Goal: Task Accomplishment & Management: Complete application form

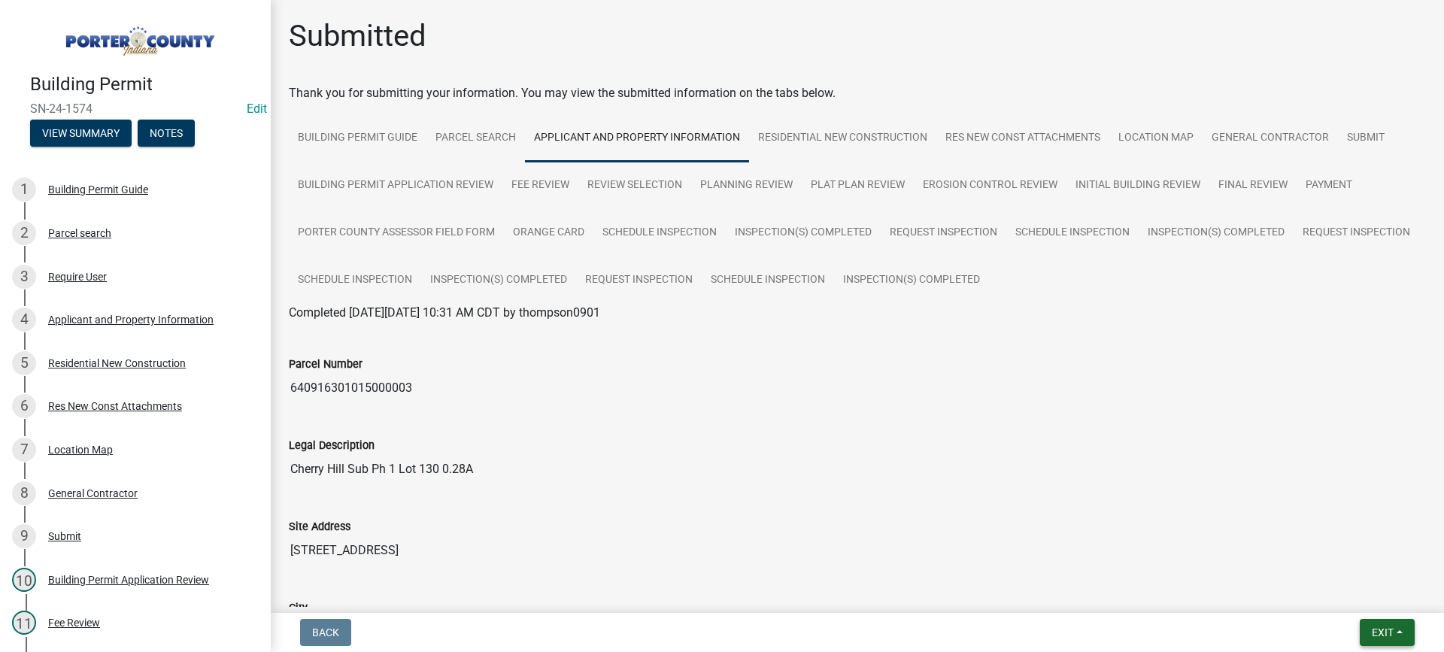
click at [1379, 635] on span "Exit" at bounding box center [1382, 632] width 22 height 12
click at [1361, 594] on button "Save & Exit" at bounding box center [1354, 593] width 120 height 36
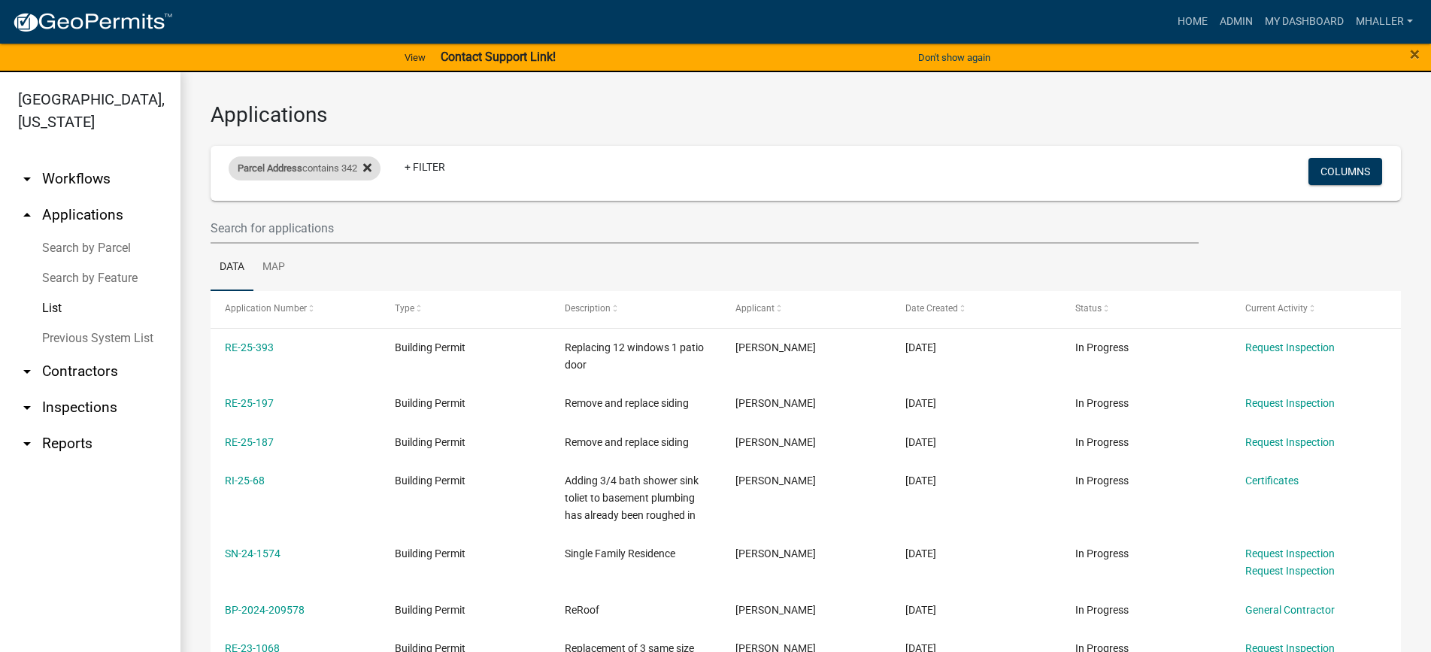
click at [369, 169] on icon at bounding box center [367, 168] width 8 height 12
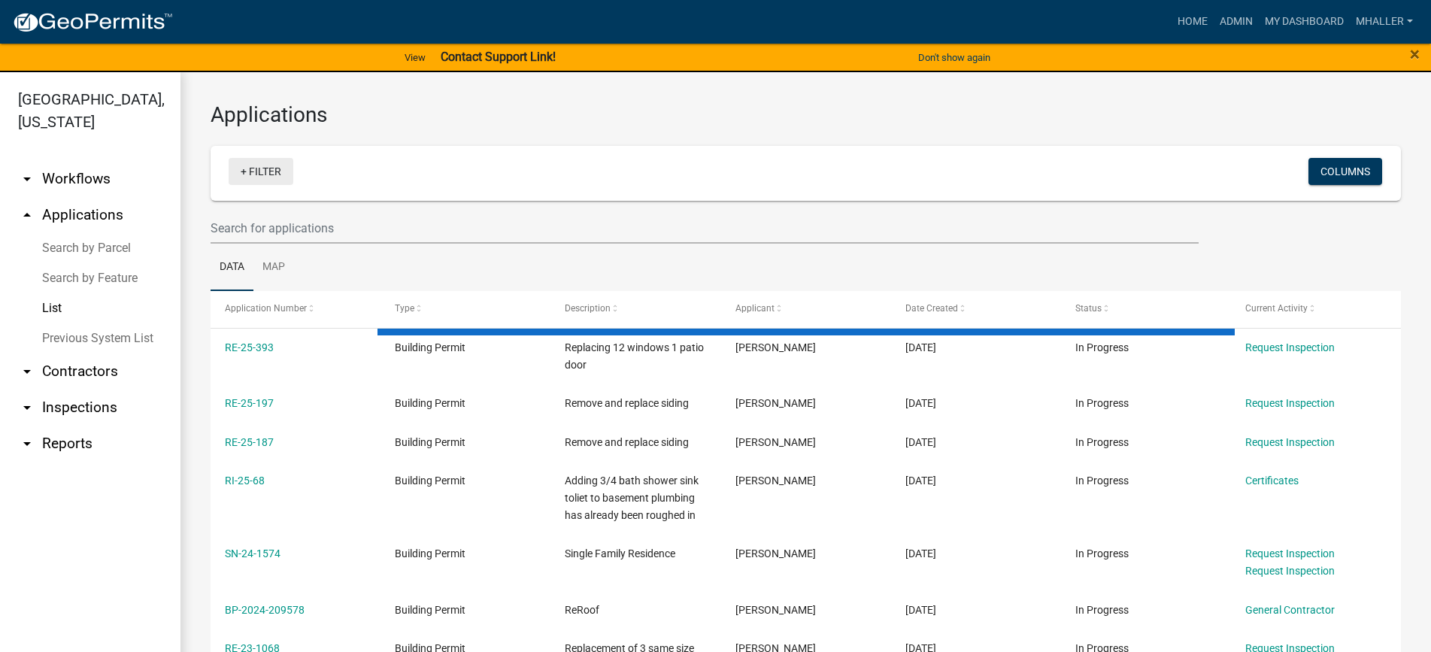
click at [240, 173] on link "+ Filter" at bounding box center [261, 171] width 65 height 27
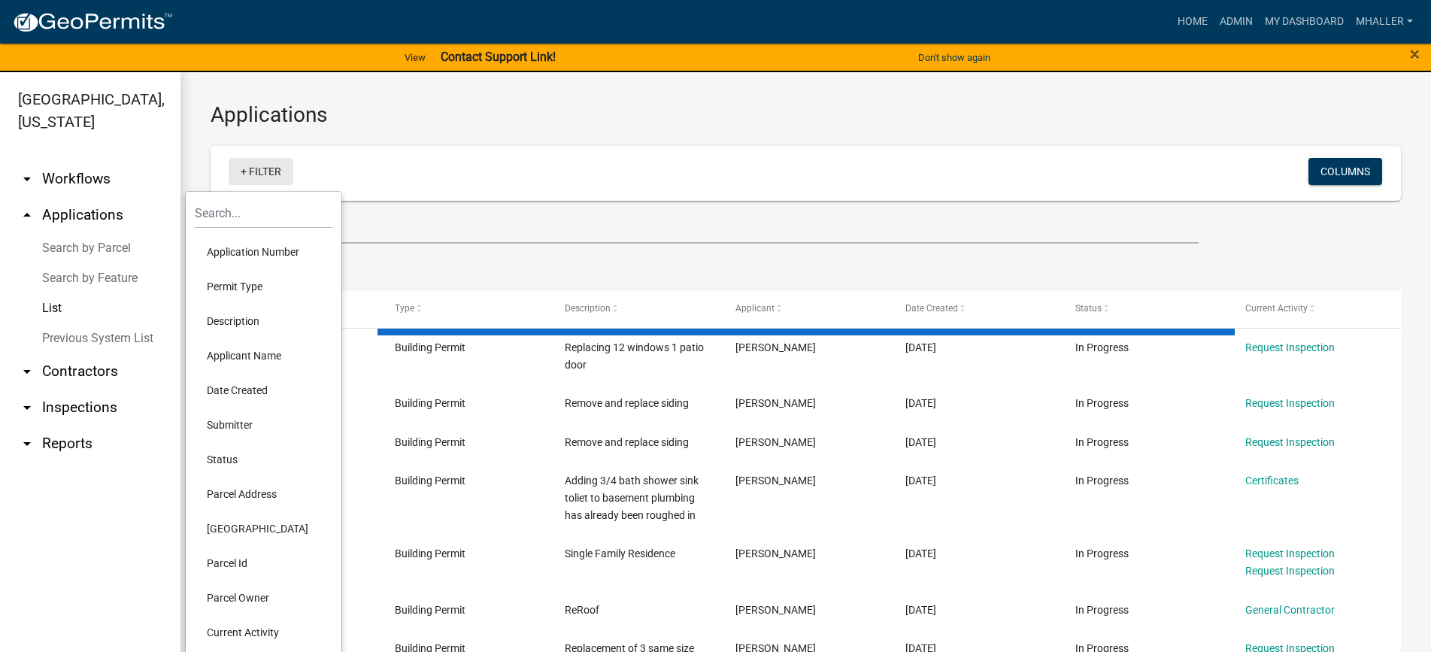
select select "1: 25"
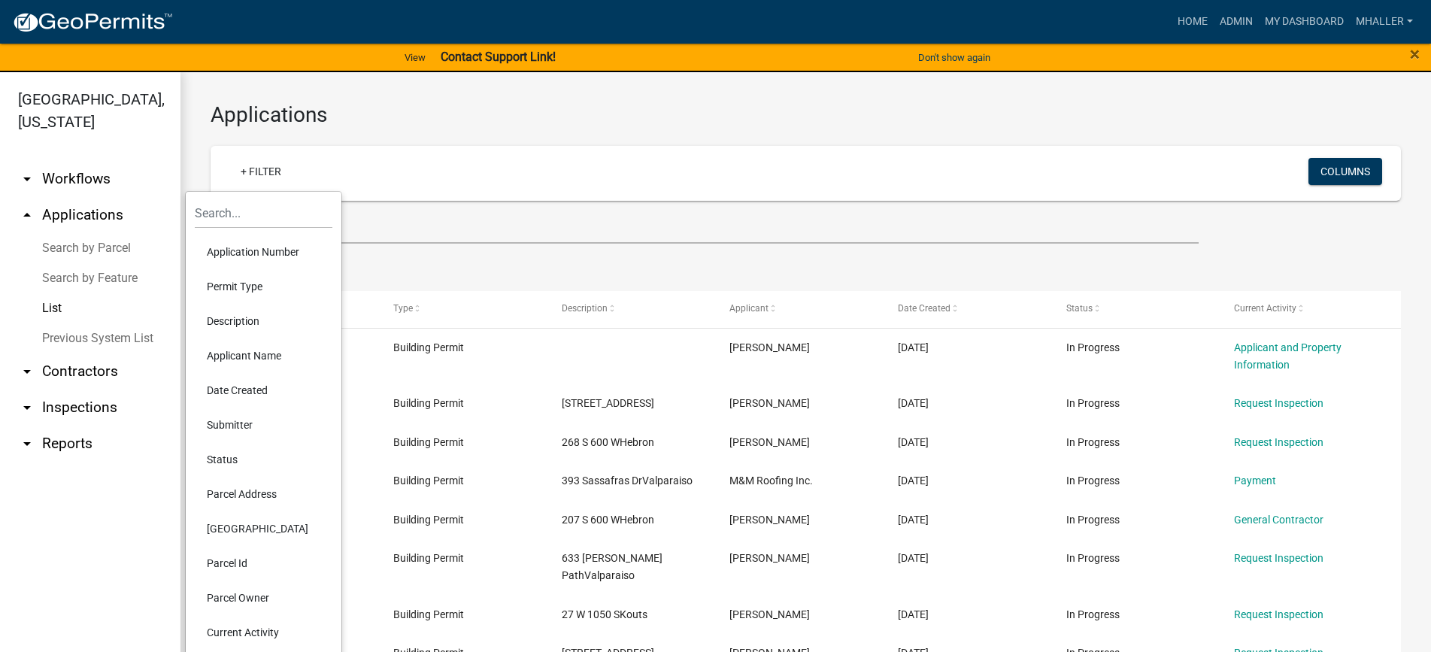
click at [249, 252] on li "Application Number" at bounding box center [264, 252] width 138 height 35
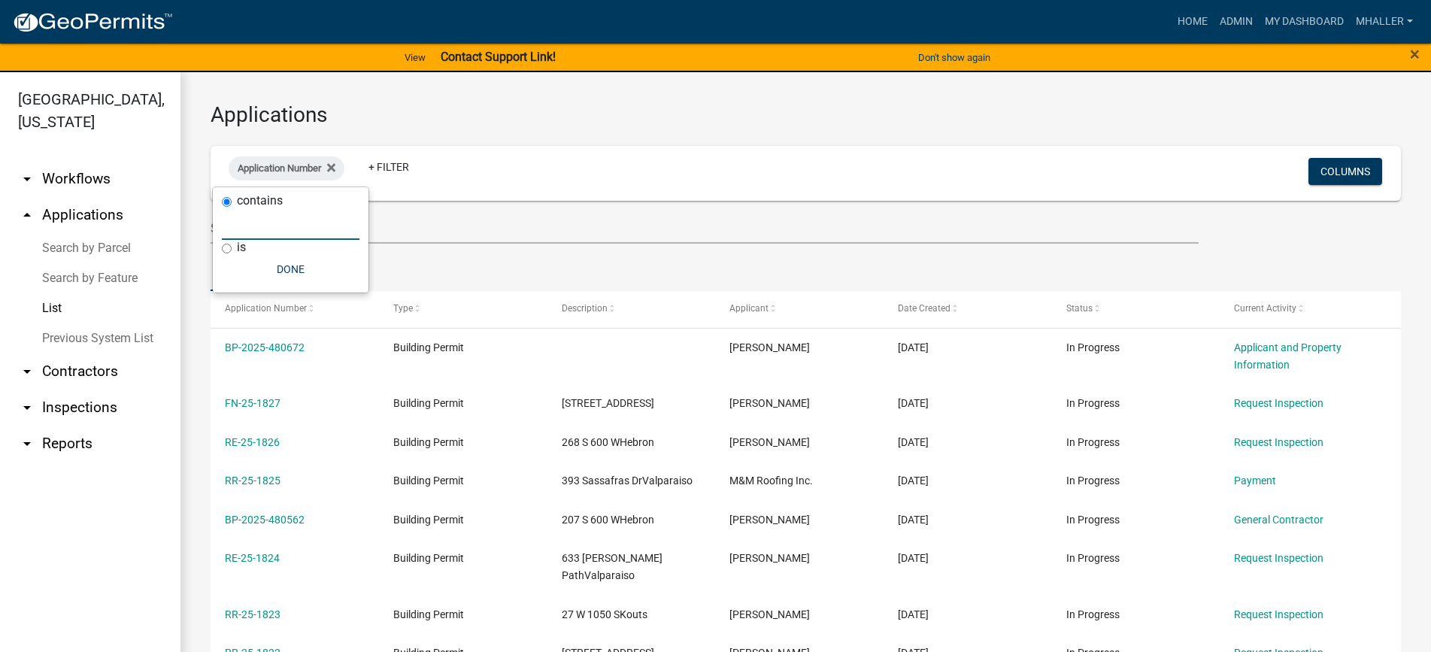
click at [283, 218] on input "text" at bounding box center [291, 224] width 138 height 31
type input "25-1619"
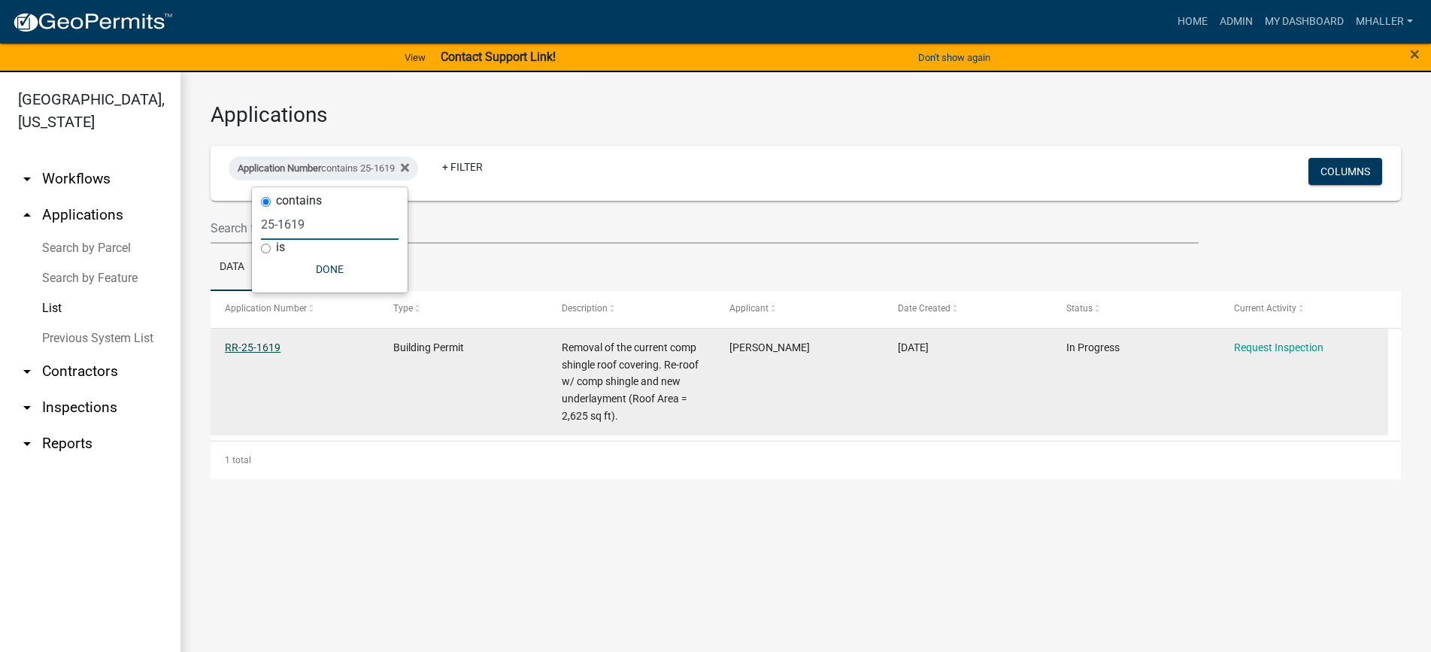
click at [244, 348] on link "RR-25-1619" at bounding box center [253, 347] width 56 height 12
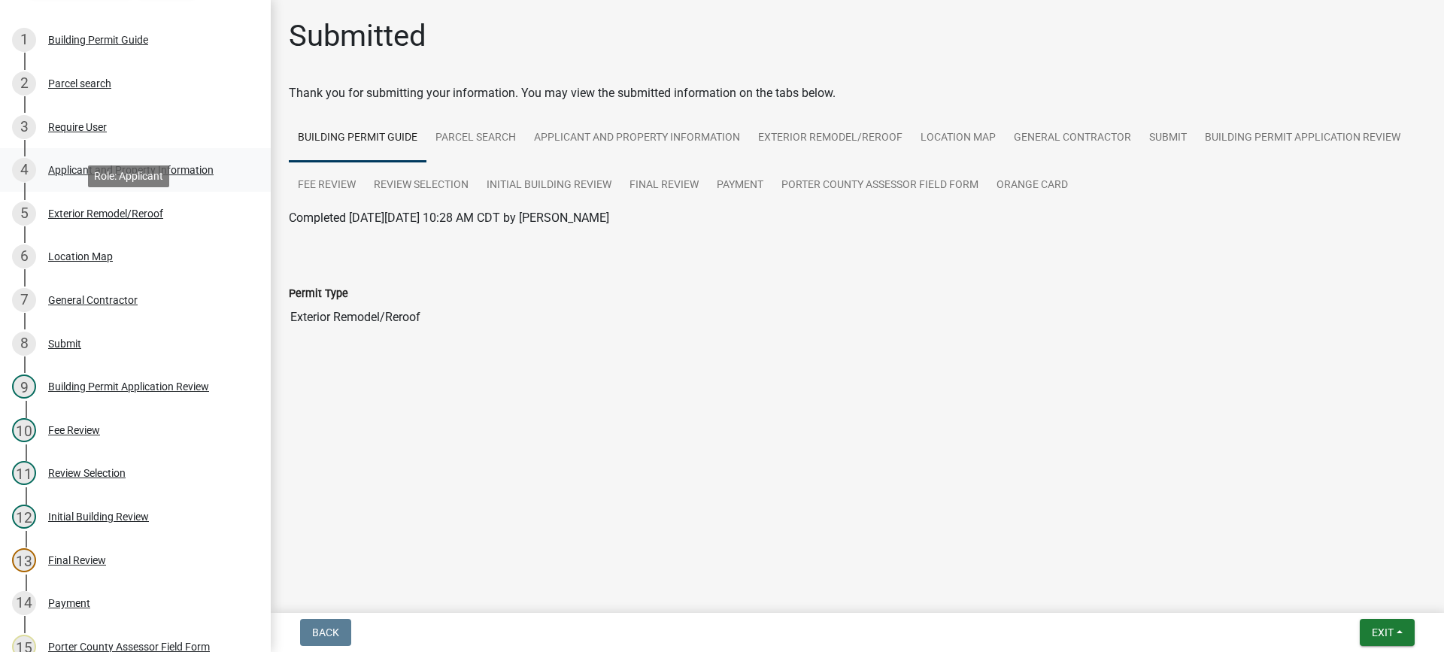
scroll to position [150, 0]
click at [660, 135] on link "Applicant and Property Information" at bounding box center [637, 138] width 224 height 48
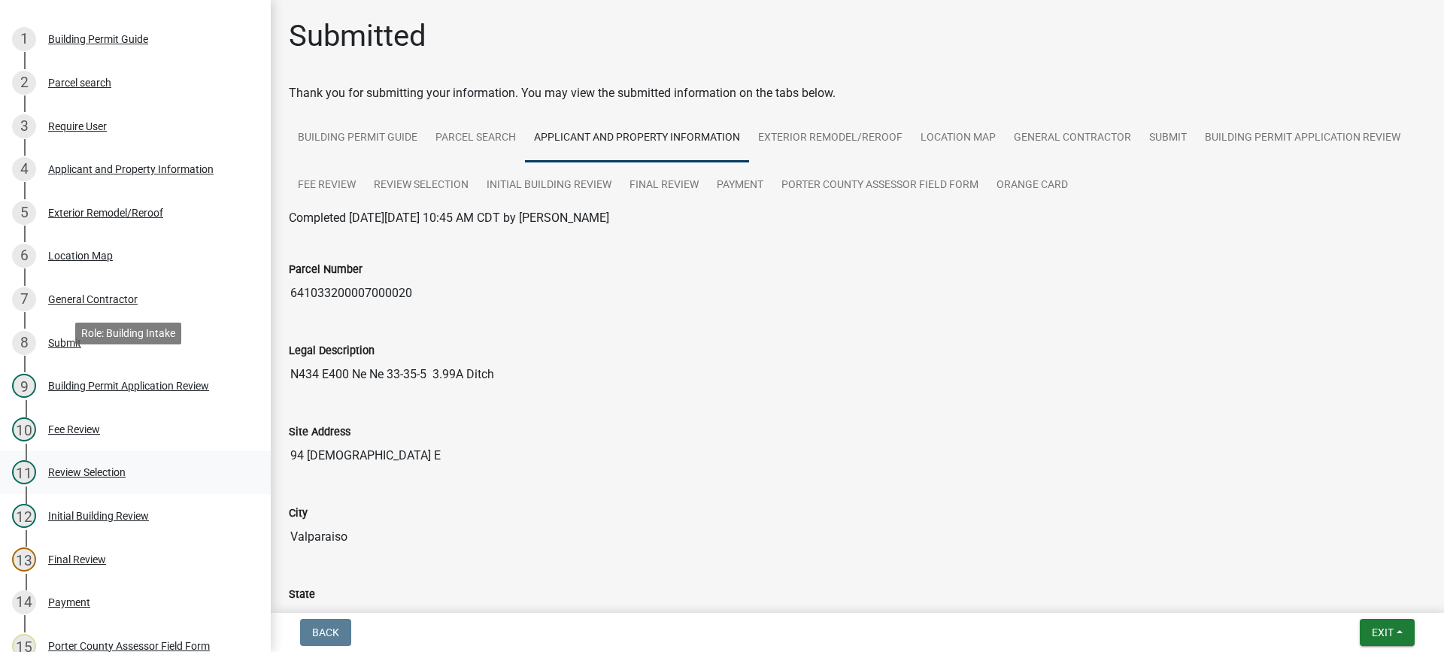
scroll to position [451, 0]
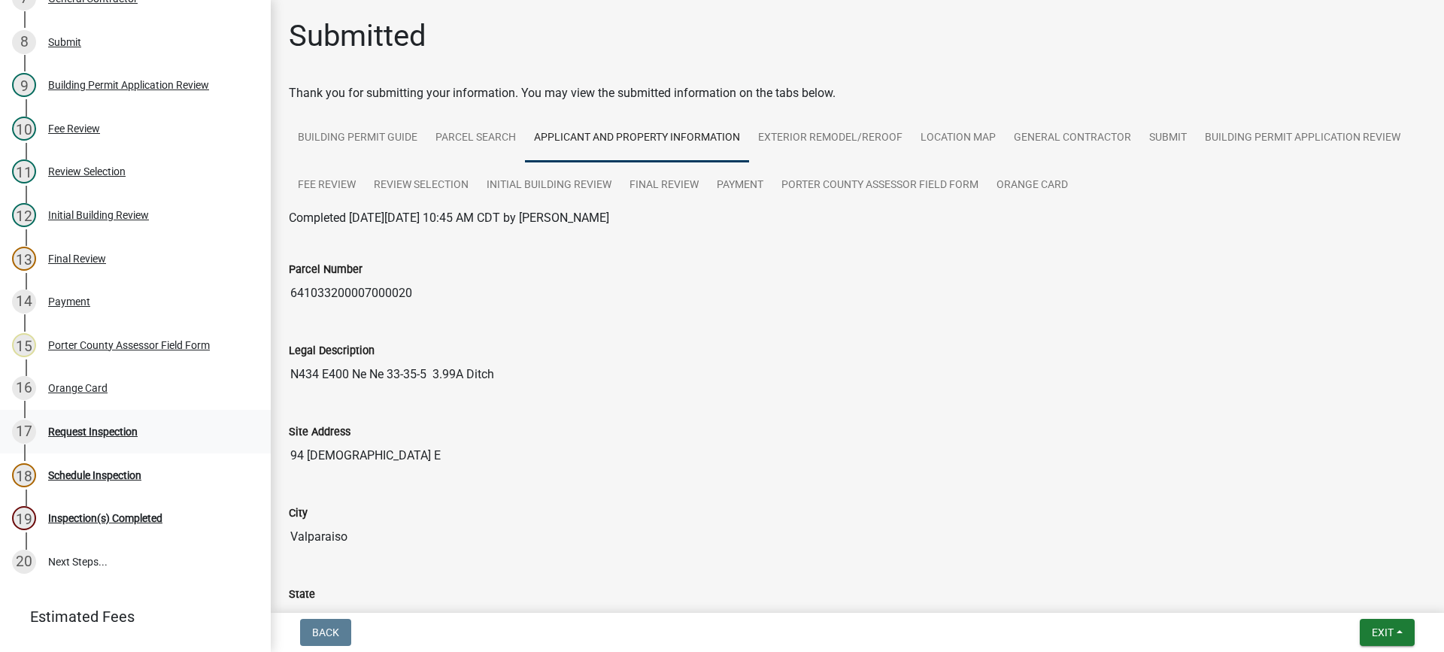
click at [96, 426] on div "Request Inspection" at bounding box center [92, 431] width 89 height 11
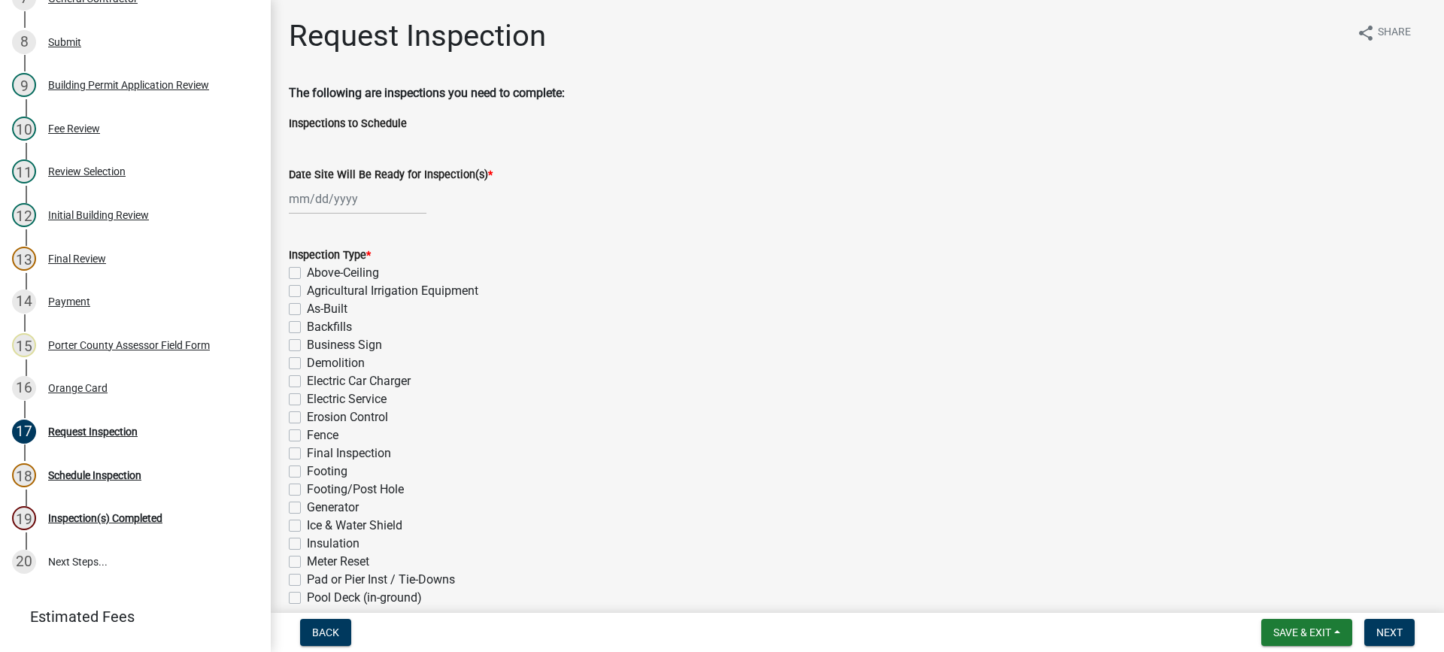
select select "9"
select select "2025"
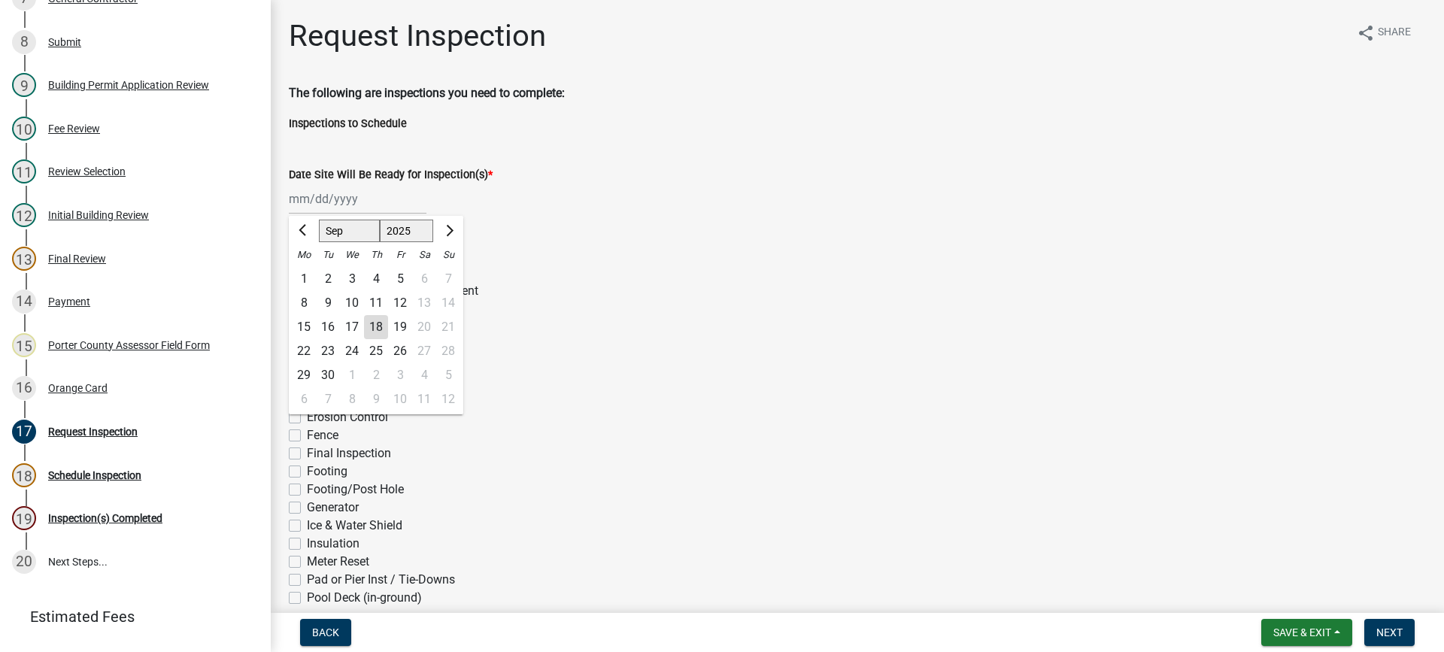
drag, startPoint x: 332, startPoint y: 195, endPoint x: 335, endPoint y: 210, distance: 14.6
click at [332, 195] on div "[PERSON_NAME] Feb Mar Apr [PERSON_NAME][DATE] Oct Nov [DATE] 1526 1527 1528 152…" at bounding box center [358, 198] width 138 height 31
click at [371, 329] on div "18" at bounding box center [376, 327] width 24 height 24
type input "[DATE]"
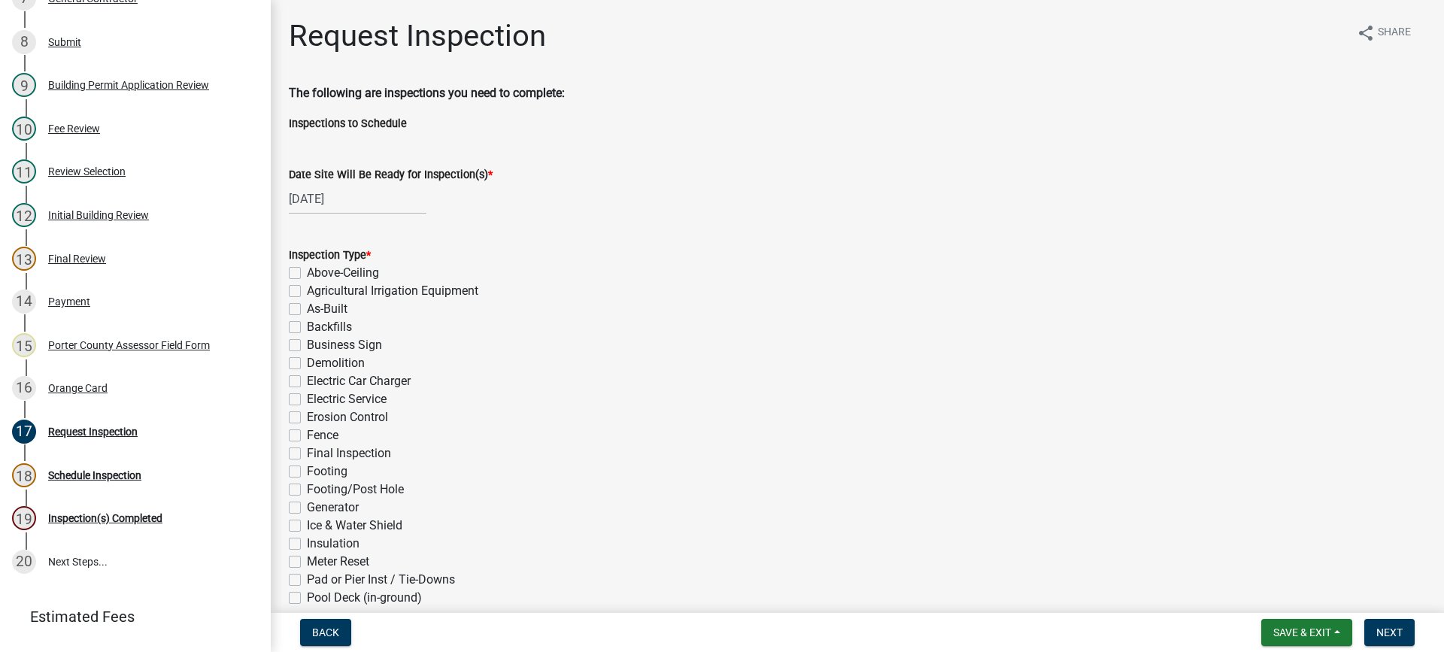
drag, startPoint x: 295, startPoint y: 450, endPoint x: 373, endPoint y: 477, distance: 81.8
click at [307, 451] on label "Final Inspection" at bounding box center [349, 453] width 84 height 18
click at [307, 451] on input "Final Inspection" at bounding box center [312, 449] width 10 height 10
checkbox input "true"
checkbox input "false"
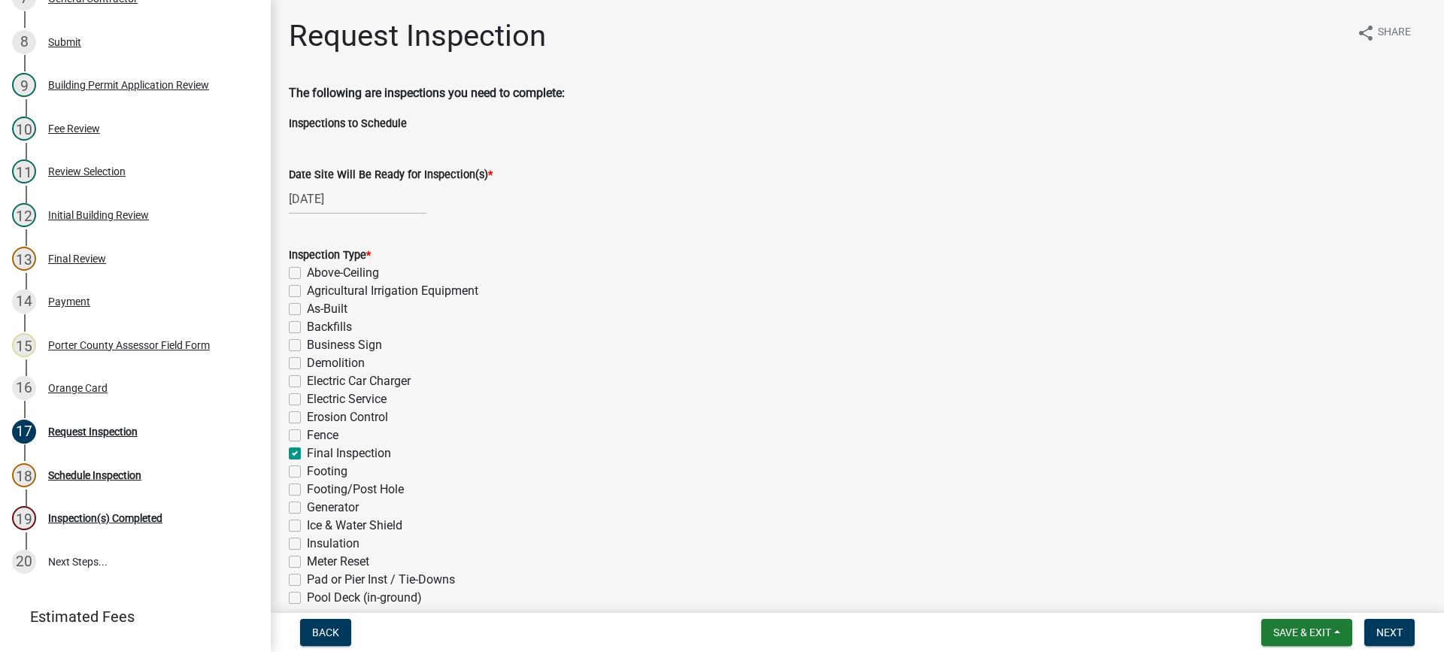
checkbox input "false"
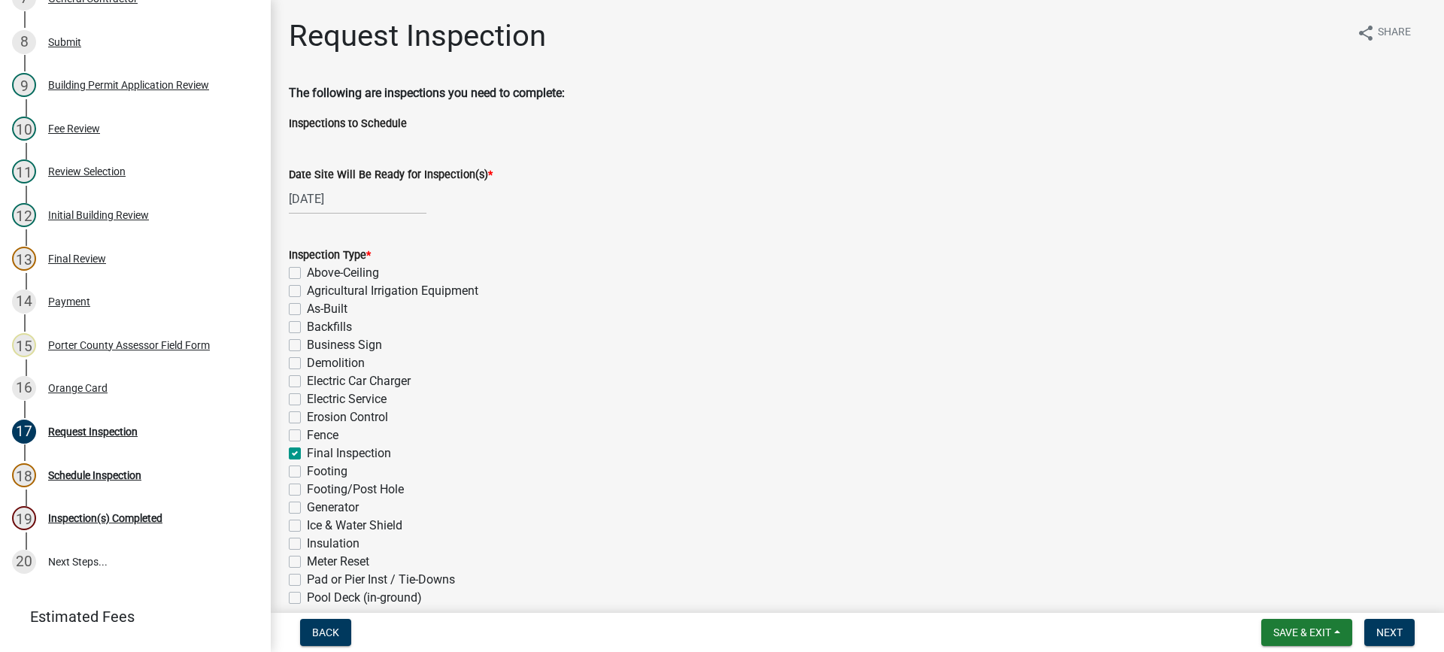
checkbox input "false"
checkbox input "true"
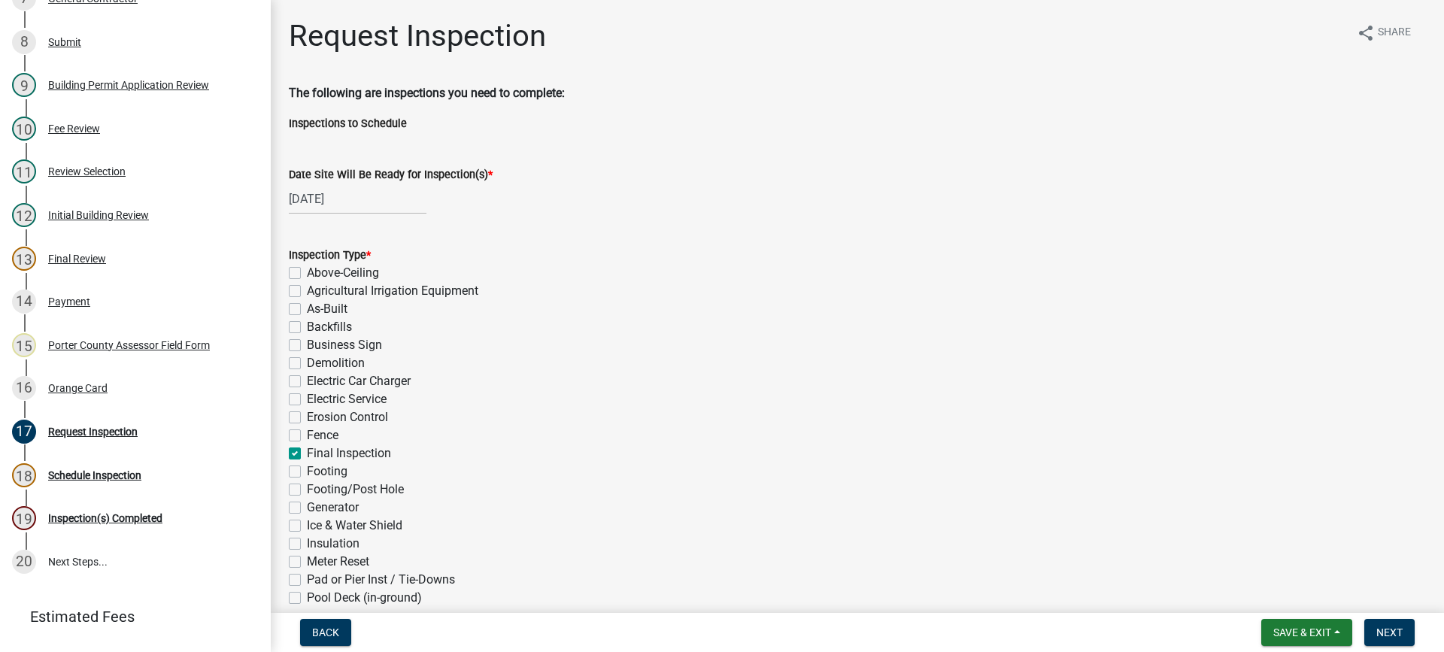
checkbox input "false"
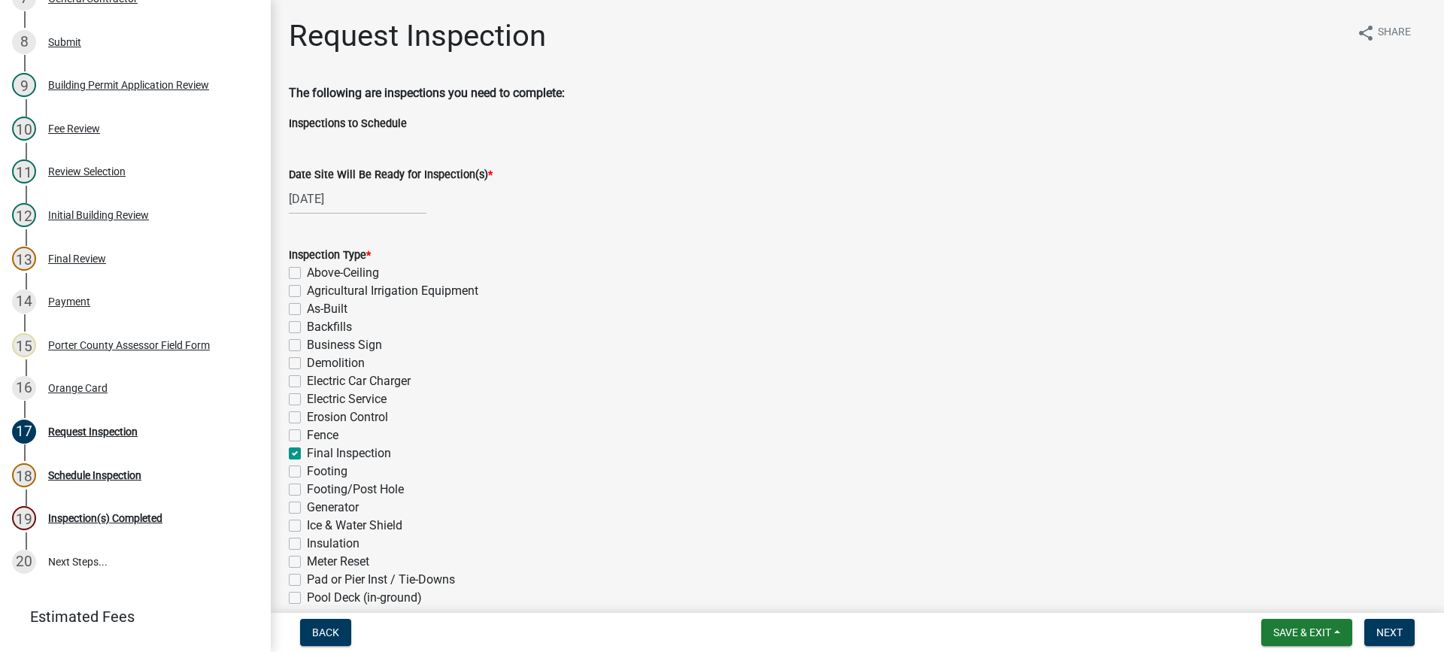
checkbox input "false"
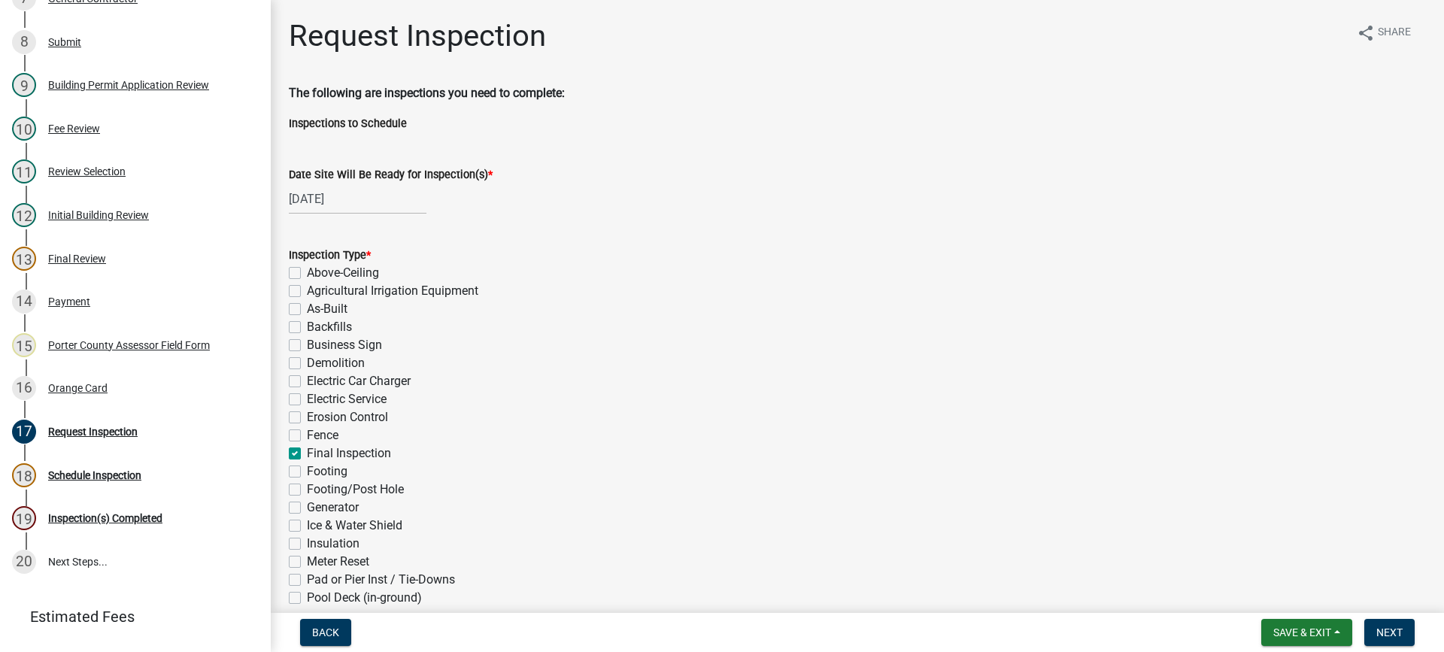
checkbox input "false"
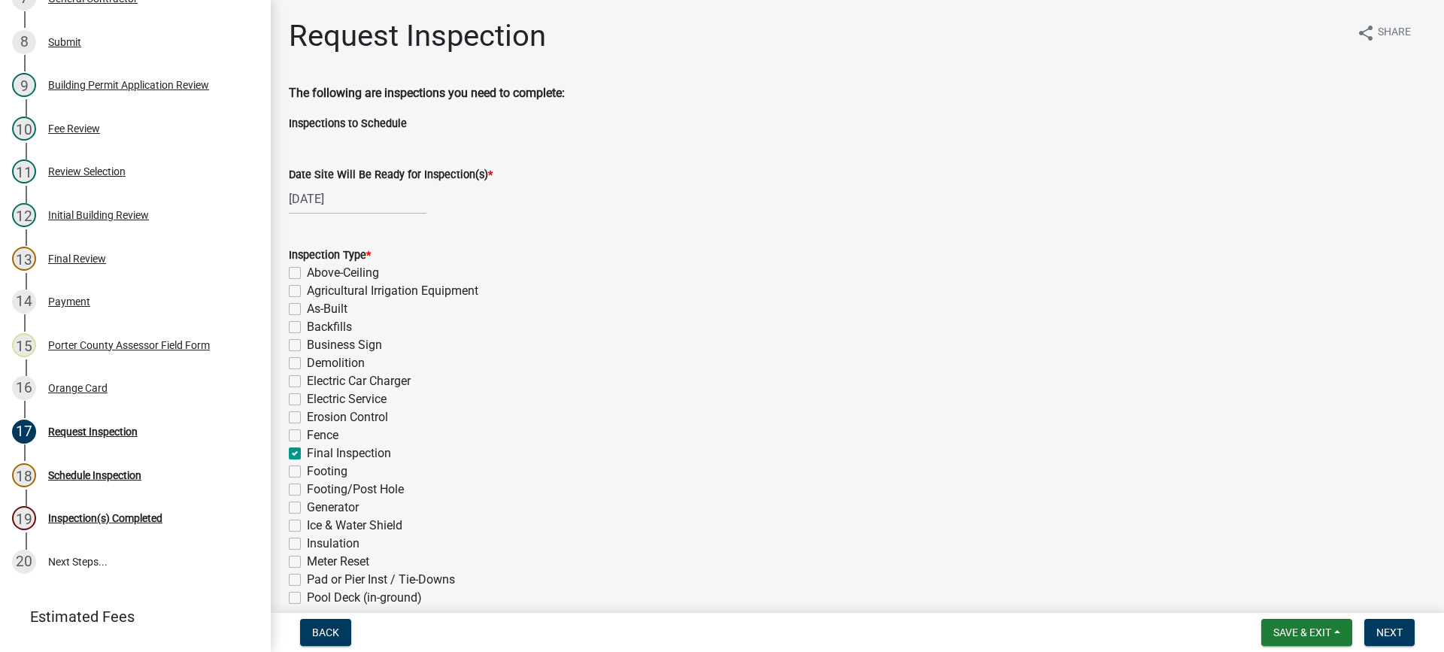
checkbox input "false"
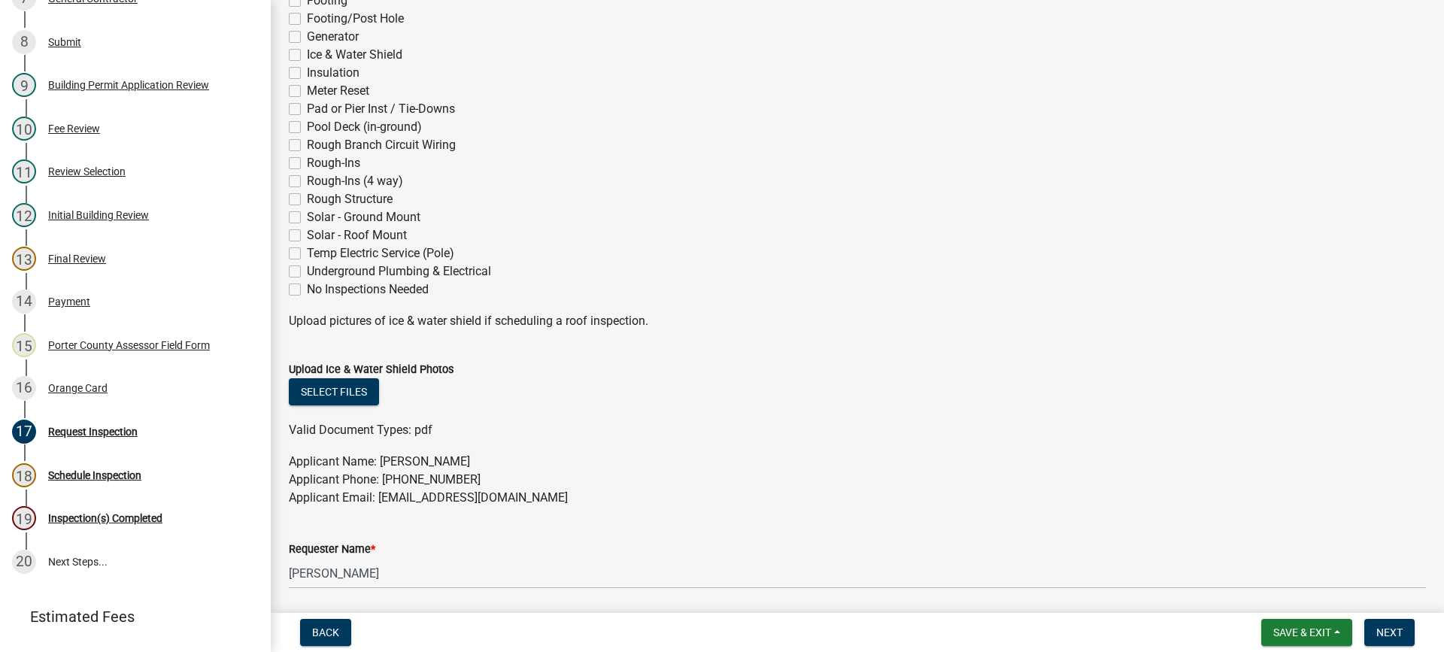
scroll to position [677, 0]
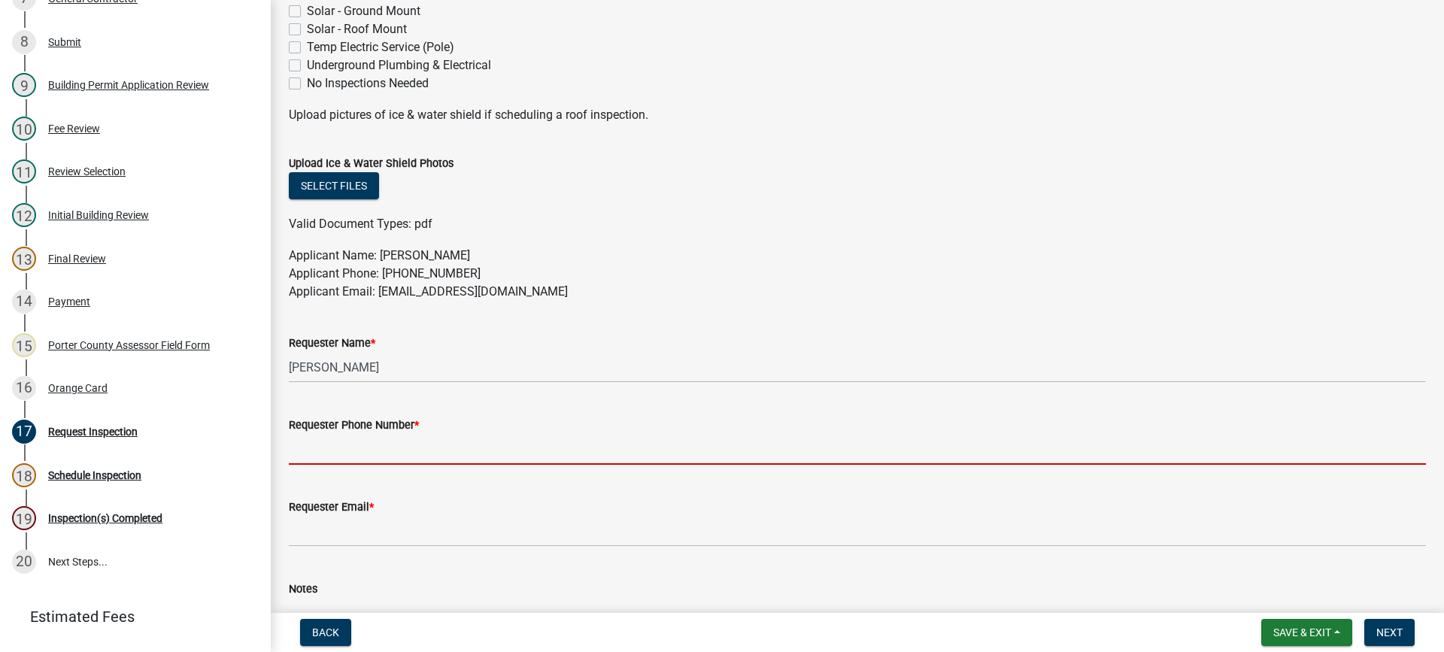
click at [395, 456] on input "Requester Phone Number *" at bounding box center [857, 449] width 1137 height 31
type input "[PHONE_NUMBER]"
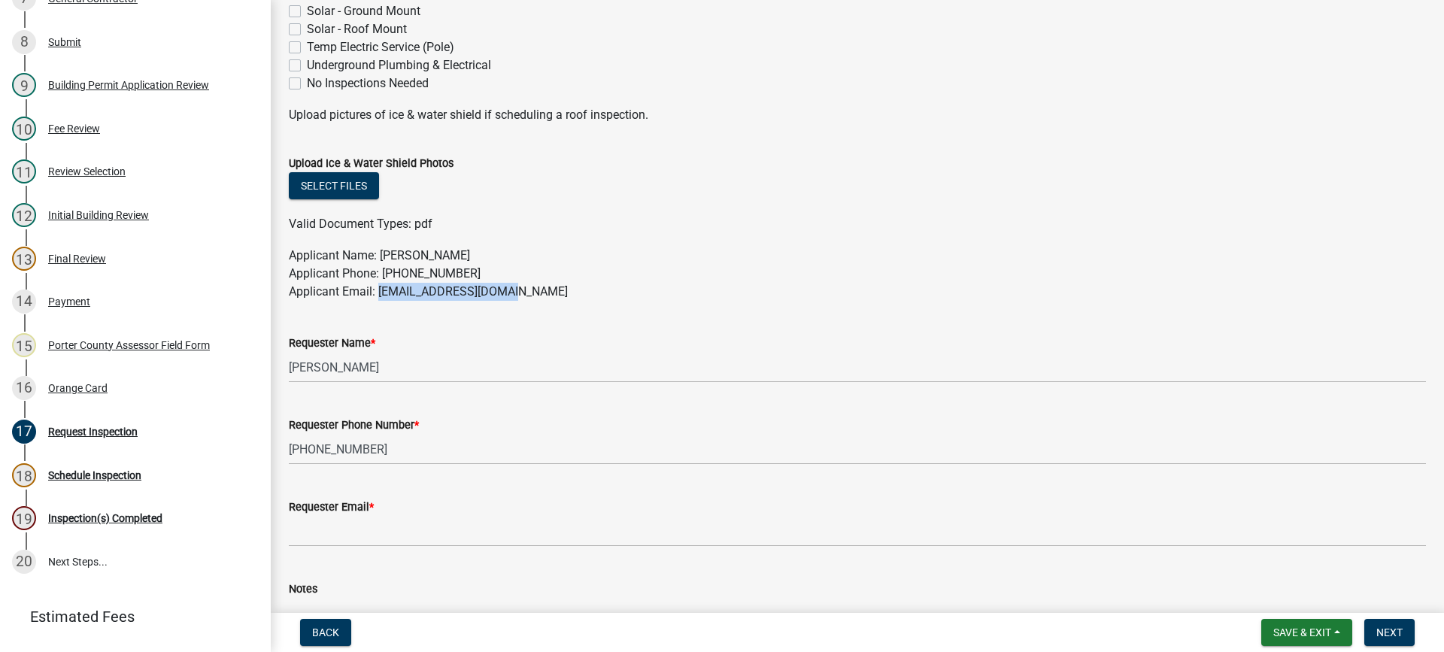
drag, startPoint x: 507, startPoint y: 293, endPoint x: 378, endPoint y: 290, distance: 128.6
click at [378, 290] on p "Applicant Name: [PERSON_NAME] Applicant Phone: [PHONE_NUMBER] Applicant Email: …" at bounding box center [857, 274] width 1137 height 54
copy p "[EMAIL_ADDRESS][DOMAIN_NAME]"
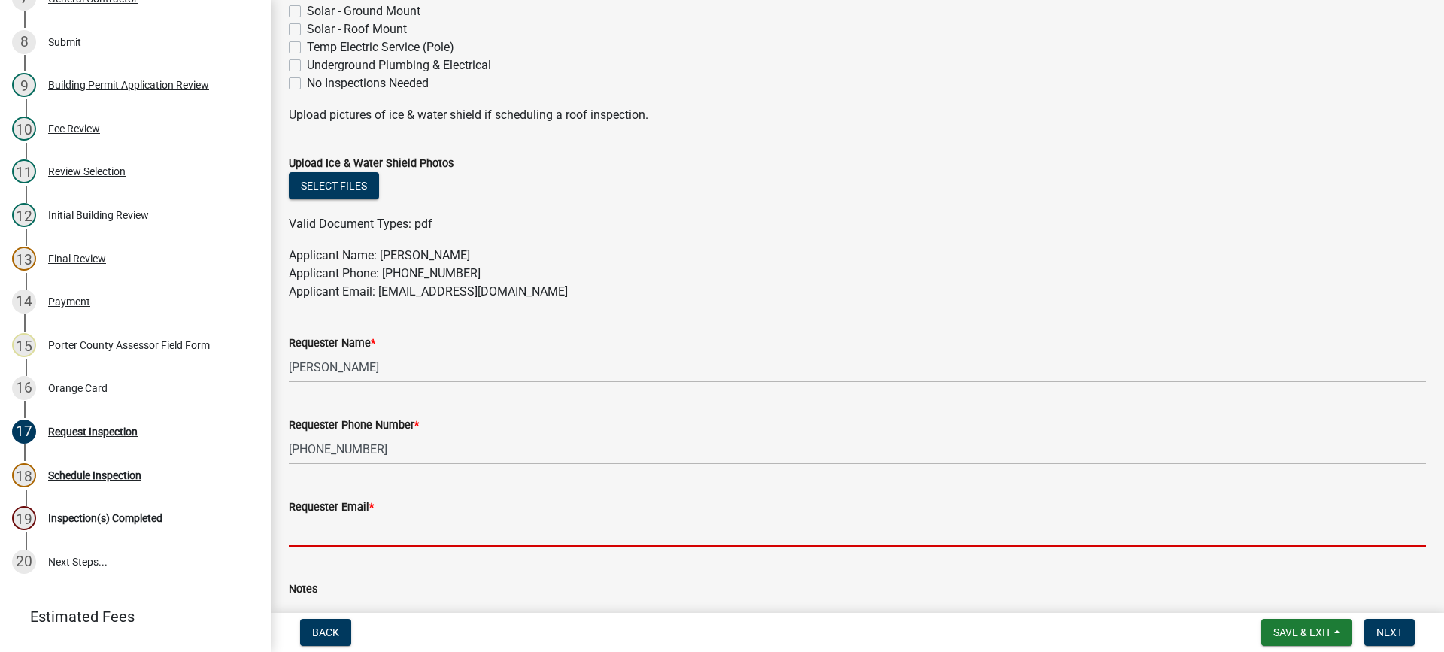
click at [395, 532] on input "Requester Email *" at bounding box center [857, 531] width 1137 height 31
paste input "[EMAIL_ADDRESS][DOMAIN_NAME]"
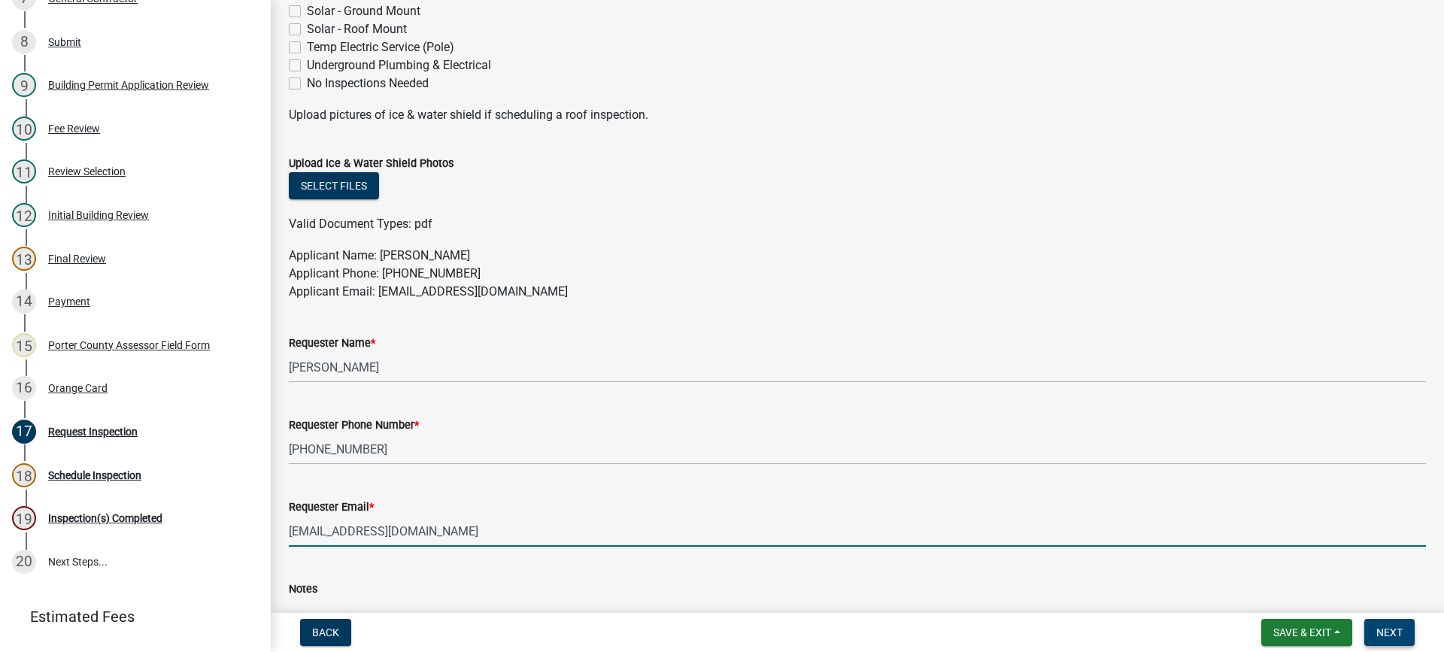
type input "[EMAIL_ADDRESS][DOMAIN_NAME]"
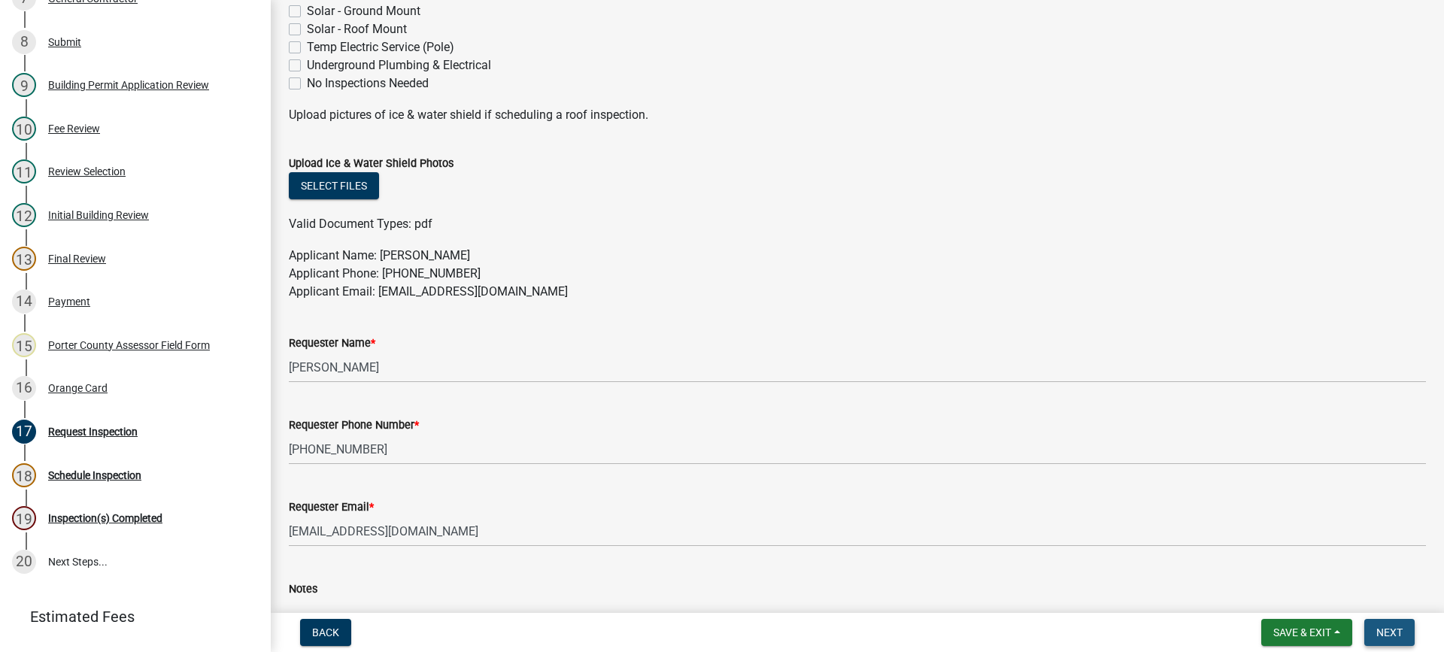
click at [1384, 631] on span "Next" at bounding box center [1389, 632] width 26 height 12
